Goal: Task Accomplishment & Management: Manage account settings

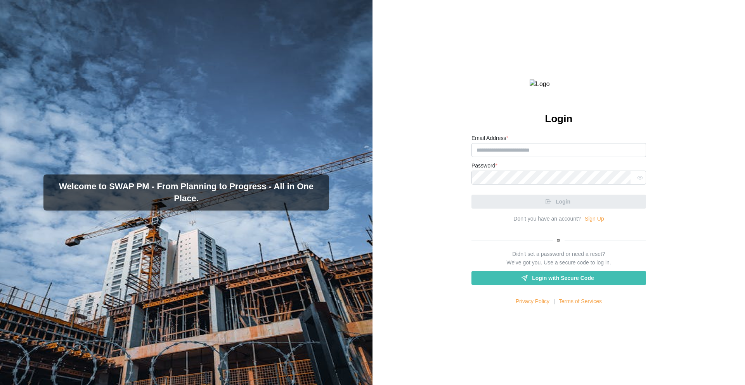
click at [452, 203] on div "Login Email Address * Password * Login Don’t you have an account? Sign Up or Di…" at bounding box center [559, 192] width 373 height 385
type input "**********"
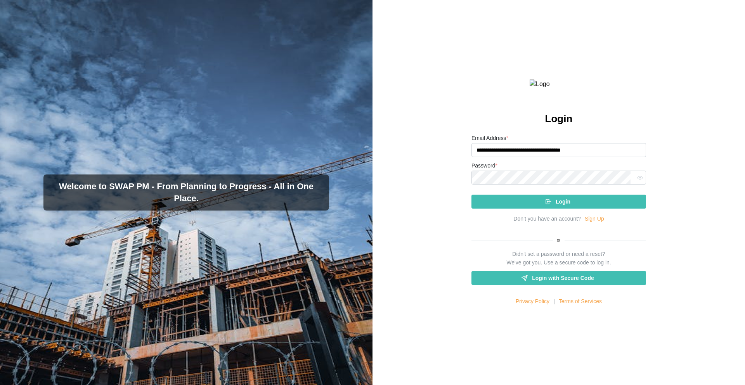
click at [672, 137] on div "**********" at bounding box center [559, 192] width 373 height 385
click at [560, 208] on span "Login" at bounding box center [563, 201] width 15 height 13
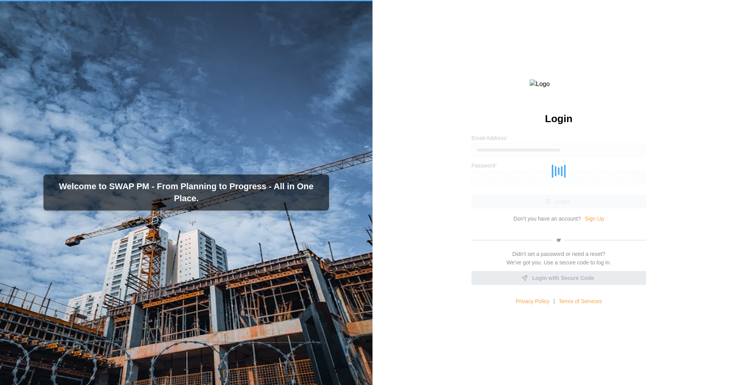
click at [668, 161] on div "**********" at bounding box center [559, 192] width 373 height 385
click at [664, 146] on div "**********" at bounding box center [559, 192] width 373 height 385
click at [627, 158] on div at bounding box center [558, 170] width 175 height 75
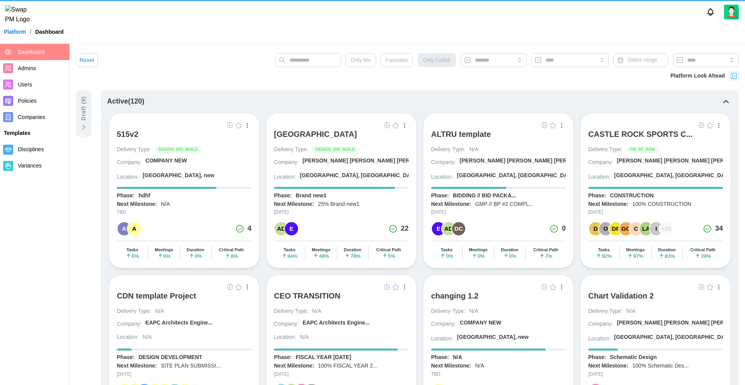
click at [335, 136] on div "ALTRU SPORTS COMPLEX" at bounding box center [315, 134] width 83 height 9
click at [329, 163] on div "Barker Rinker Seacat A..." at bounding box center [377, 161] width 149 height 8
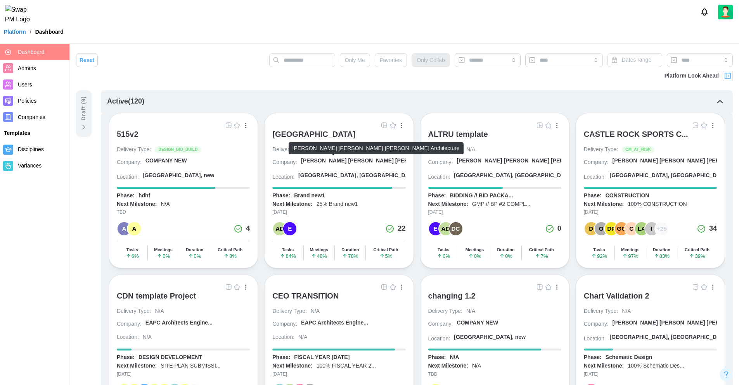
click at [330, 159] on div "Barker Rinker Seacat A..." at bounding box center [375, 161] width 149 height 8
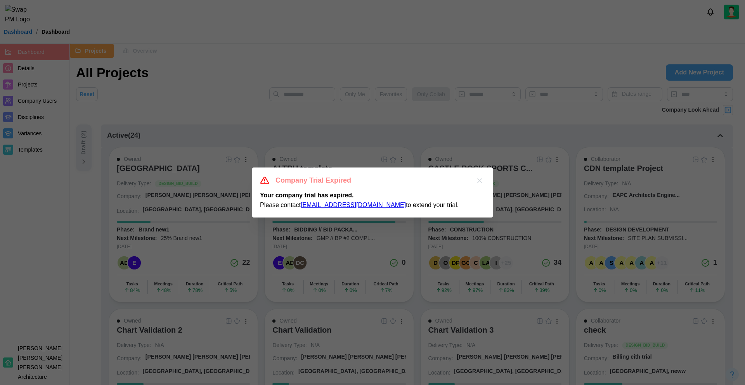
click at [480, 178] on icon "button" at bounding box center [480, 181] width 8 height 8
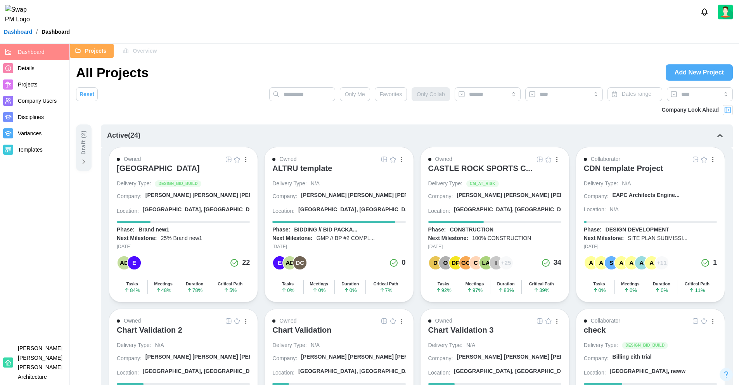
click at [139, 52] on span "Overview" at bounding box center [145, 50] width 24 height 13
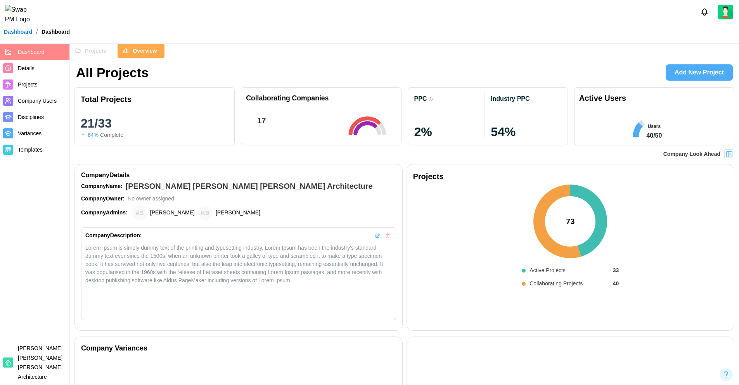
click at [104, 47] on span "Projects" at bounding box center [95, 50] width 21 height 13
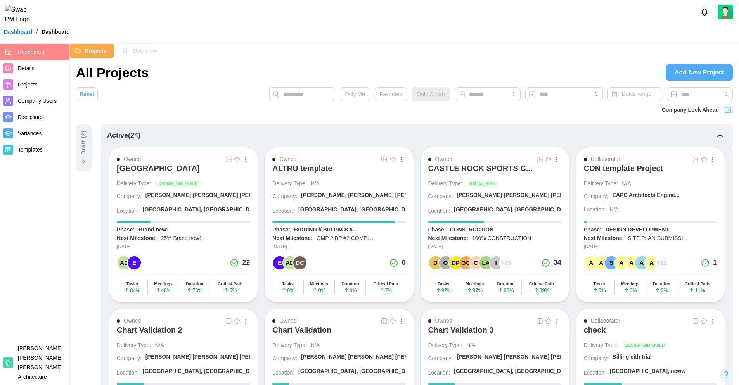
click at [436, 18] on div at bounding box center [369, 12] width 739 height 24
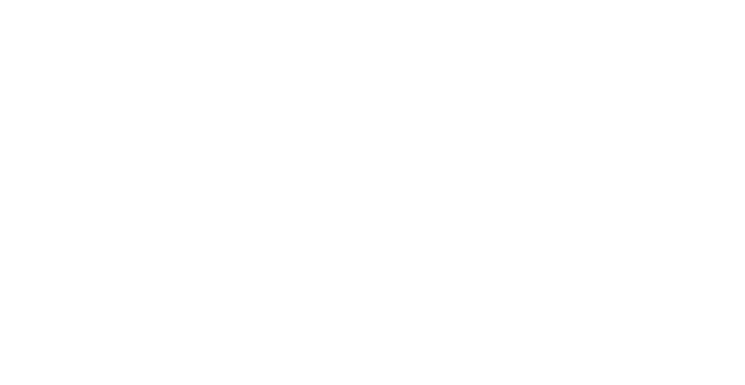
click at [436, 0] on html at bounding box center [372, 0] width 745 height 0
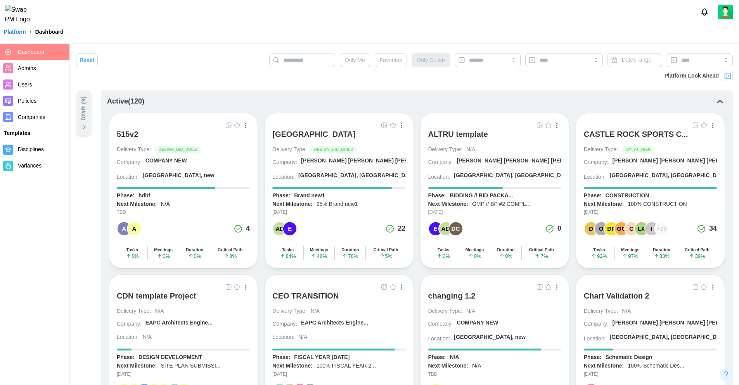
click at [237, 33] on div "Platform / Dashboard" at bounding box center [369, 32] width 739 height 12
click at [35, 117] on span "Companies" at bounding box center [32, 117] width 28 height 6
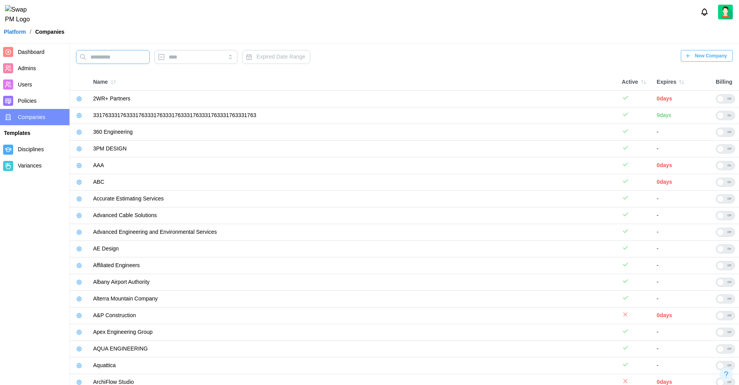
click at [121, 59] on input "text" at bounding box center [113, 57] width 74 height 14
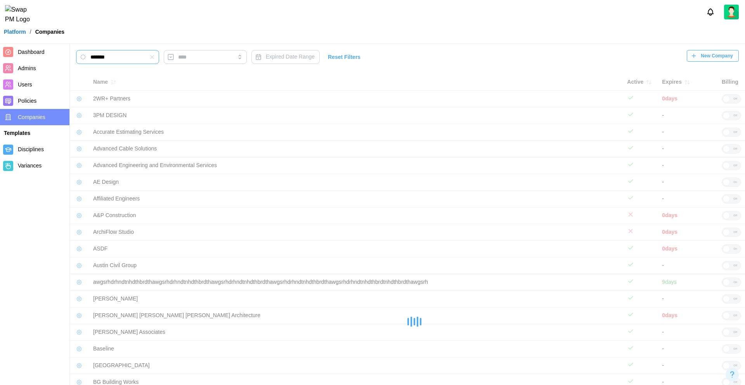
type input "*******"
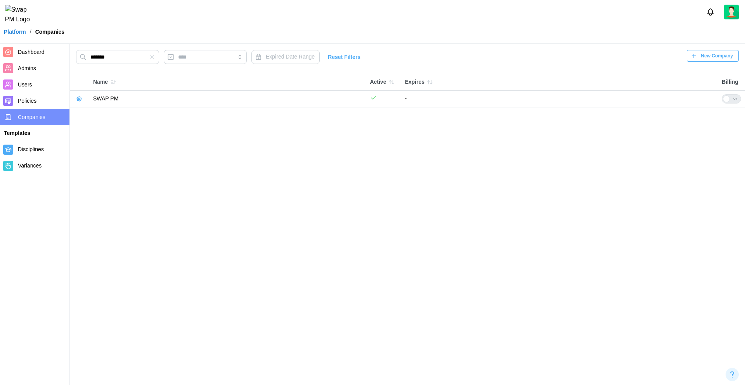
click at [79, 99] on icon "button" at bounding box center [79, 99] width 6 height 6
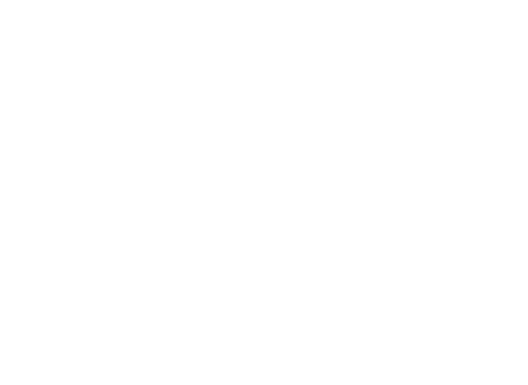
click at [244, 0] on html at bounding box center [264, 0] width 528 height 0
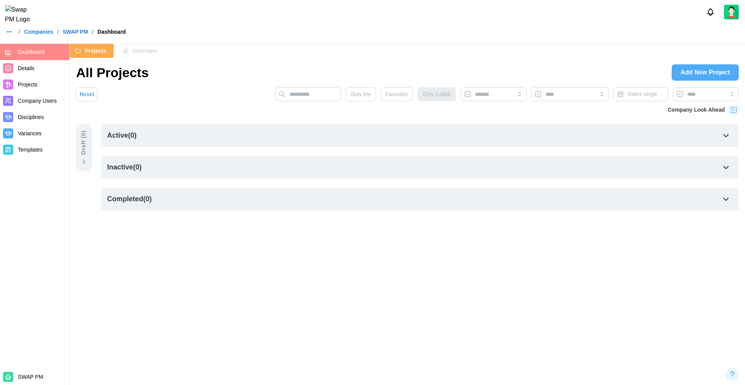
click at [397, 234] on div "Reset Only Me Favorites Only Collab Dates range Company Look Ahead Draft ( 0 ) …" at bounding box center [407, 164] width 675 height 155
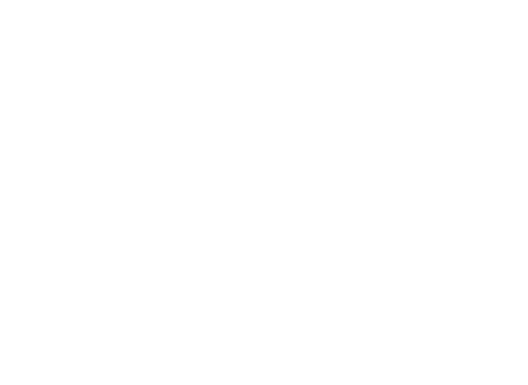
click at [287, 0] on html at bounding box center [264, 0] width 528 height 0
click at [387, 0] on html at bounding box center [264, 0] width 528 height 0
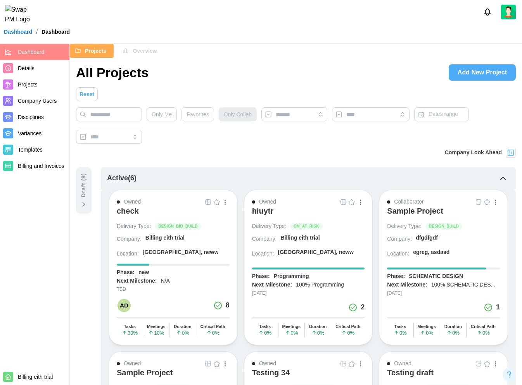
click at [378, 45] on div "Projects Overview" at bounding box center [296, 51] width 452 height 14
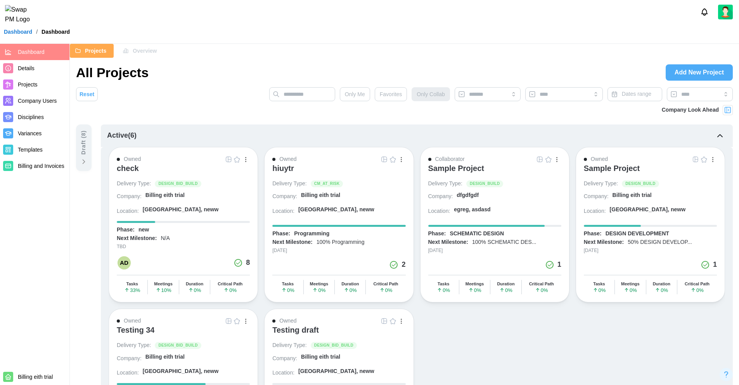
click at [528, 24] on div at bounding box center [369, 12] width 739 height 24
click at [146, 55] on span "Overview" at bounding box center [145, 50] width 24 height 13
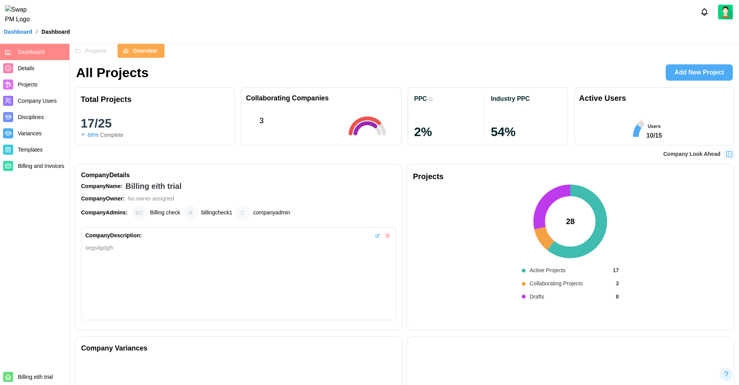
click at [200, 38] on div "Dashboard / Dashboard" at bounding box center [369, 32] width 739 height 12
click at [435, 47] on div "Projects Overview" at bounding box center [404, 51] width 669 height 14
